Goal: Complete application form

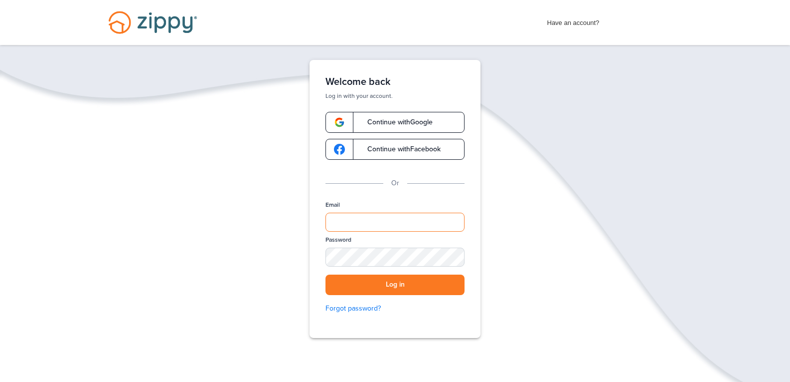
click at [424, 217] on input "Email" at bounding box center [395, 221] width 139 height 19
type input "**********"
click at [380, 283] on button "Log in" at bounding box center [395, 284] width 139 height 20
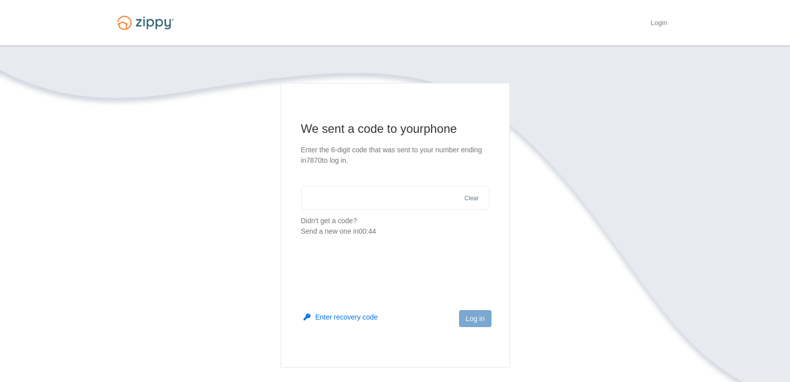
click at [371, 214] on section "We sent a code to your phone Enter the 6-digit code that was sent to your numbe…" at bounding box center [395, 179] width 189 height 116
click at [364, 206] on input "text" at bounding box center [395, 198] width 189 height 24
type input "******"
click at [478, 316] on button "Log in" at bounding box center [475, 318] width 32 height 17
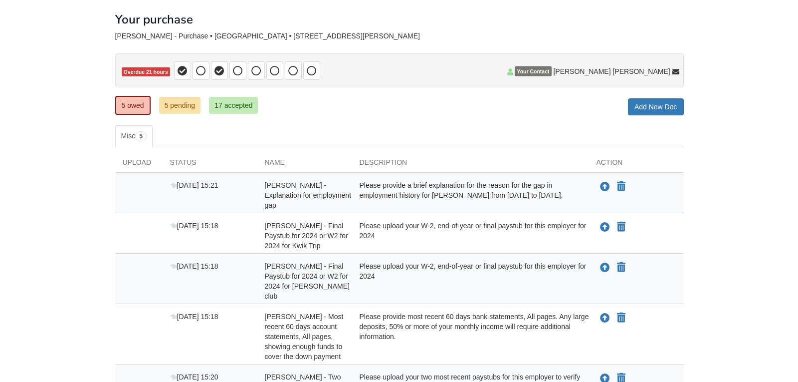
scroll to position [48, 0]
click at [515, 190] on div "Please provide a brief explanation for the reason for the gap in employment his…" at bounding box center [466, 195] width 237 height 30
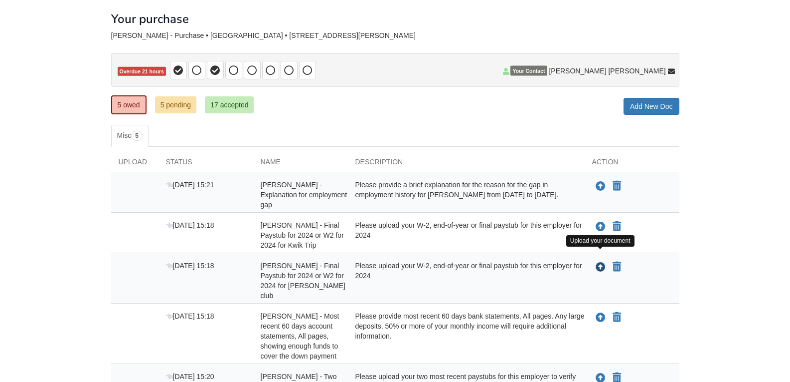
click at [603, 262] on icon "Upload Ezequiel Arias - Final Paystub for 2024 or W2 for 2024 for sams club" at bounding box center [601, 267] width 10 height 10
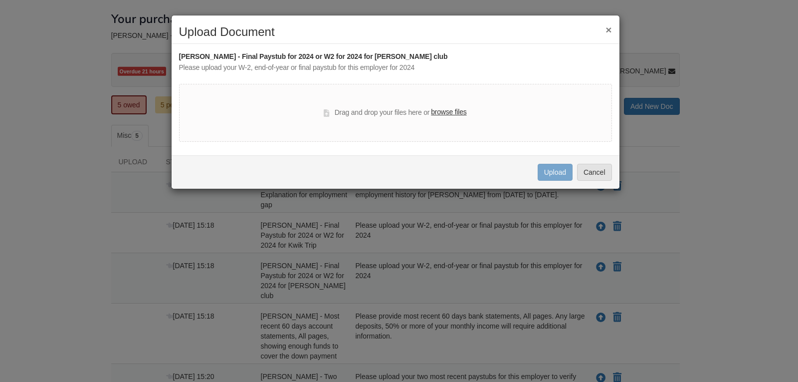
click at [446, 118] on label "browse files" at bounding box center [448, 112] width 35 height 11
click at [0, 0] on input "browse files" at bounding box center [0, 0] width 0 height 0
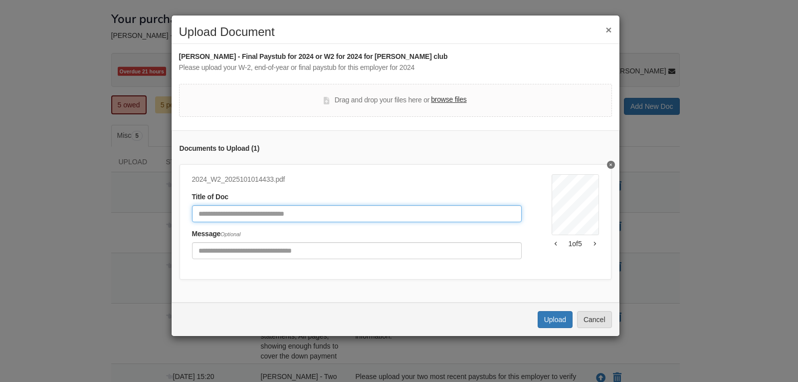
click at [293, 213] on input "Document Title" at bounding box center [357, 213] width 330 height 17
type input "**********"
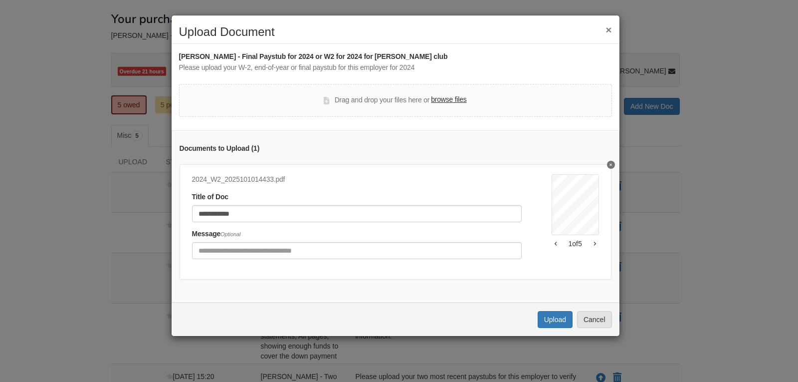
click at [584, 241] on div "a Employee’s social security number OMB No. 1545-0008 b Employer identification…" at bounding box center [575, 219] width 47 height 91
click at [591, 241] on button "button" at bounding box center [595, 243] width 8 height 6
click at [587, 241] on div "a Employee’s social security number OMB No. 1545-0008 b Employer identification…" at bounding box center [575, 219] width 47 height 91
click at [593, 241] on icon "button" at bounding box center [594, 243] width 2 height 5
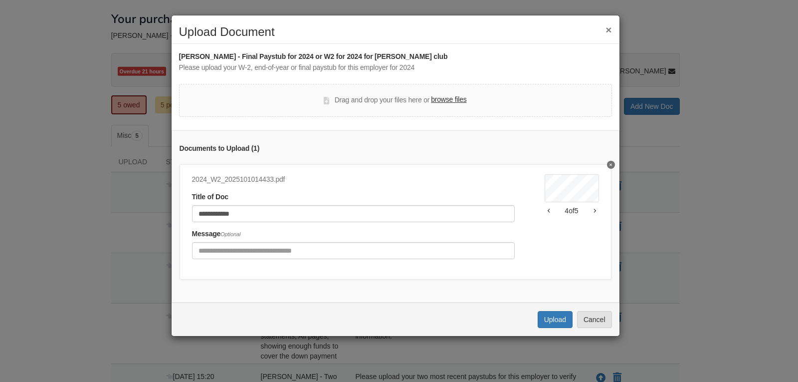
click at [593, 210] on icon "button" at bounding box center [594, 210] width 2 height 5
click at [554, 323] on button "Upload" at bounding box center [555, 319] width 35 height 17
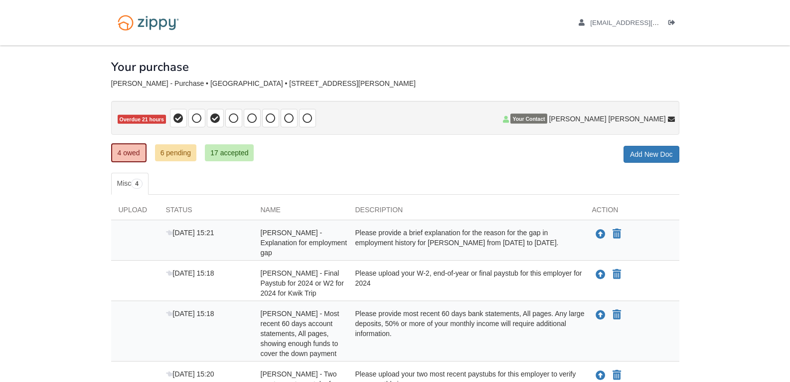
scroll to position [33, 0]
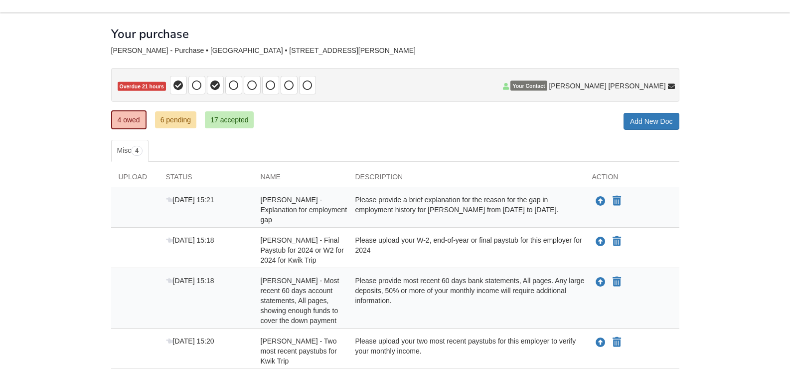
click at [539, 209] on div "Please provide a brief explanation for the reason for the gap in employment his…" at bounding box center [466, 210] width 237 height 30
click at [598, 199] on icon "Upload Ezequiel Arias - Explanation for employment gap" at bounding box center [601, 202] width 10 height 10
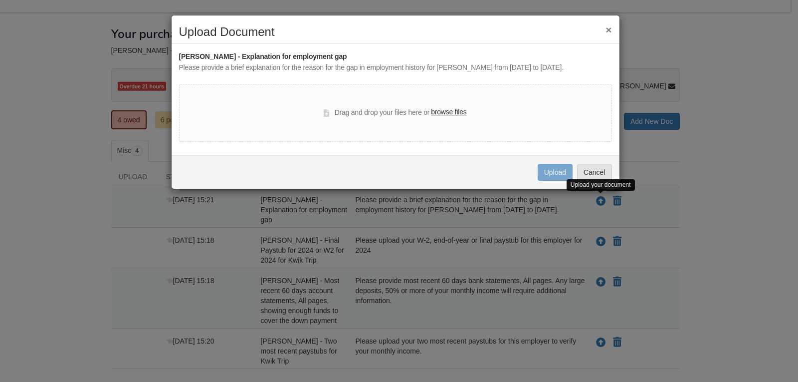
click at [440, 111] on label "browse files" at bounding box center [448, 112] width 35 height 11
click at [0, 0] on input "browse files" at bounding box center [0, 0] width 0 height 0
click at [610, 31] on button "×" at bounding box center [608, 29] width 6 height 10
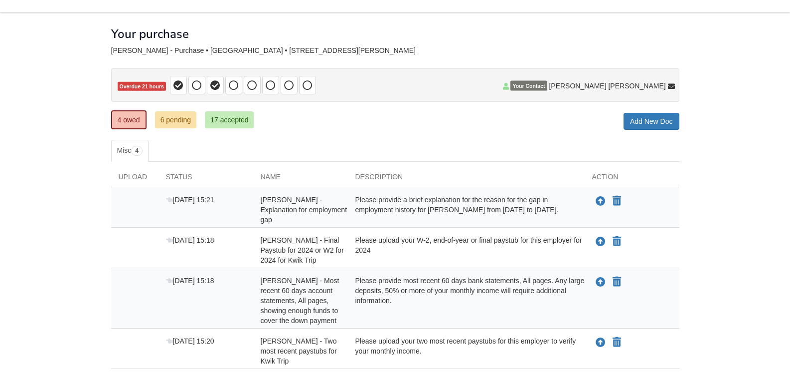
click at [442, 196] on div "Please provide a brief explanation for the reason for the gap in employment his…" at bounding box center [466, 210] width 237 height 30
click at [192, 211] on div "Oct 10 15:21" at bounding box center [206, 210] width 95 height 30
click at [169, 198] on icon at bounding box center [169, 200] width 7 height 7
click at [155, 196] on div at bounding box center [134, 210] width 47 height 30
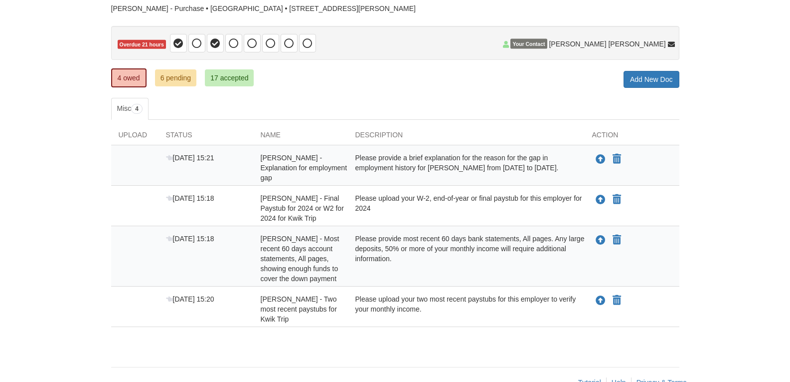
scroll to position [76, 0]
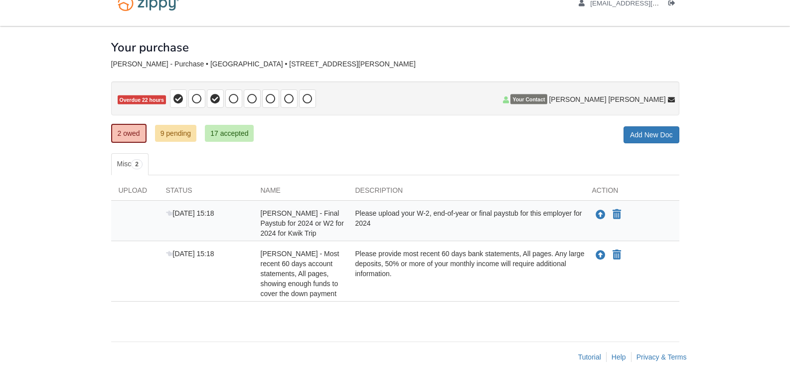
scroll to position [19, 0]
